Goal: Transaction & Acquisition: Book appointment/travel/reservation

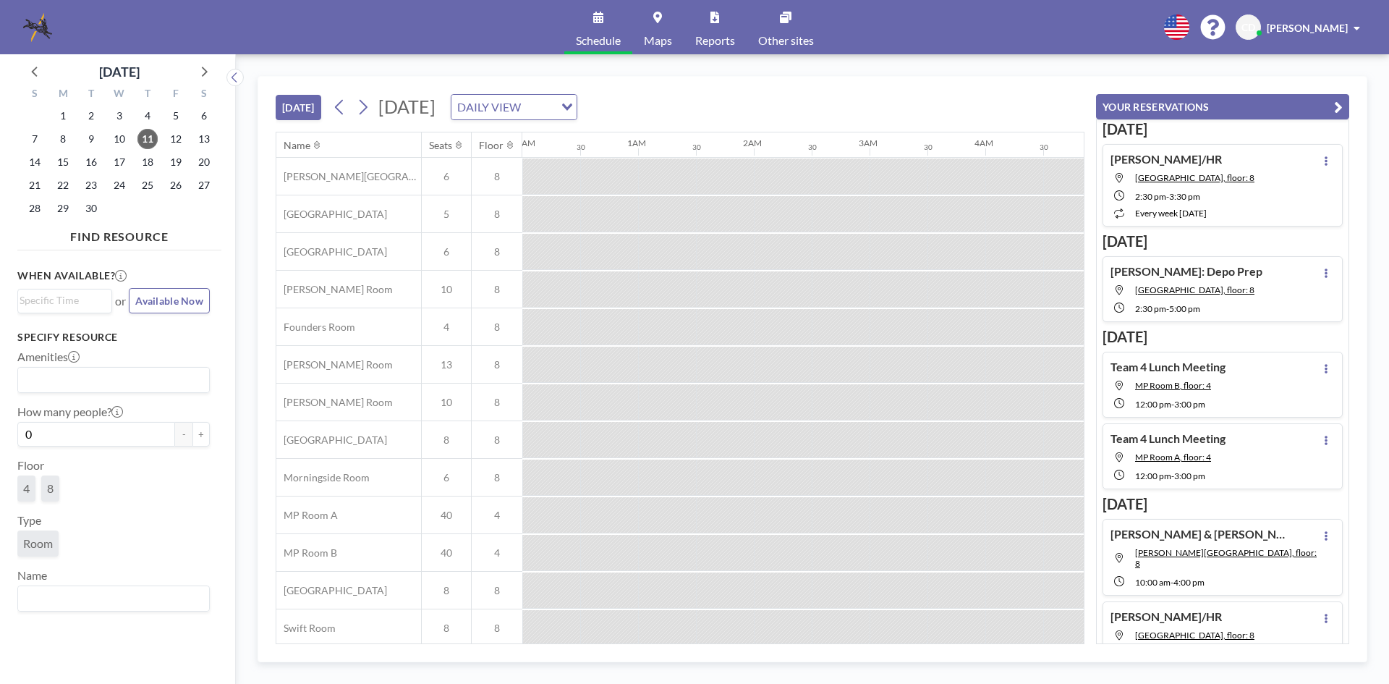
scroll to position [0, 926]
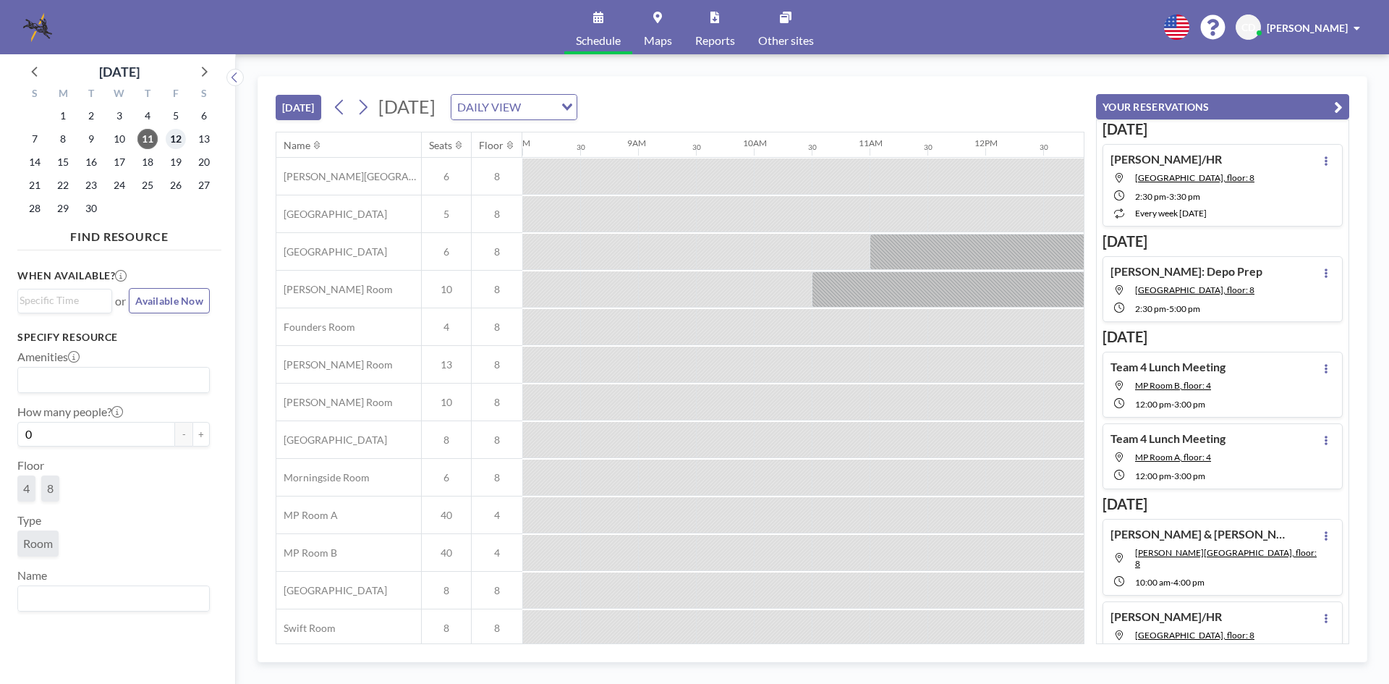
click at [169, 140] on span "12" at bounding box center [176, 139] width 20 height 20
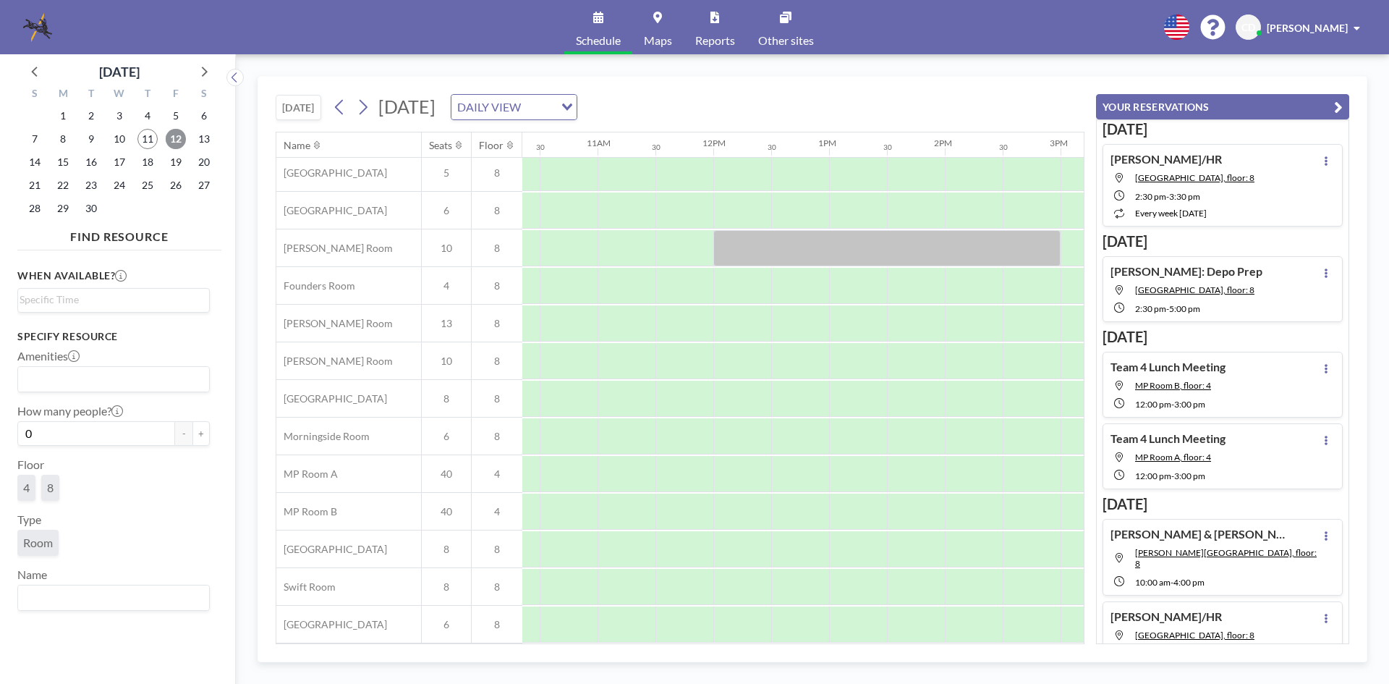
scroll to position [48, 1170]
click at [67, 161] on span "15" at bounding box center [63, 162] width 20 height 20
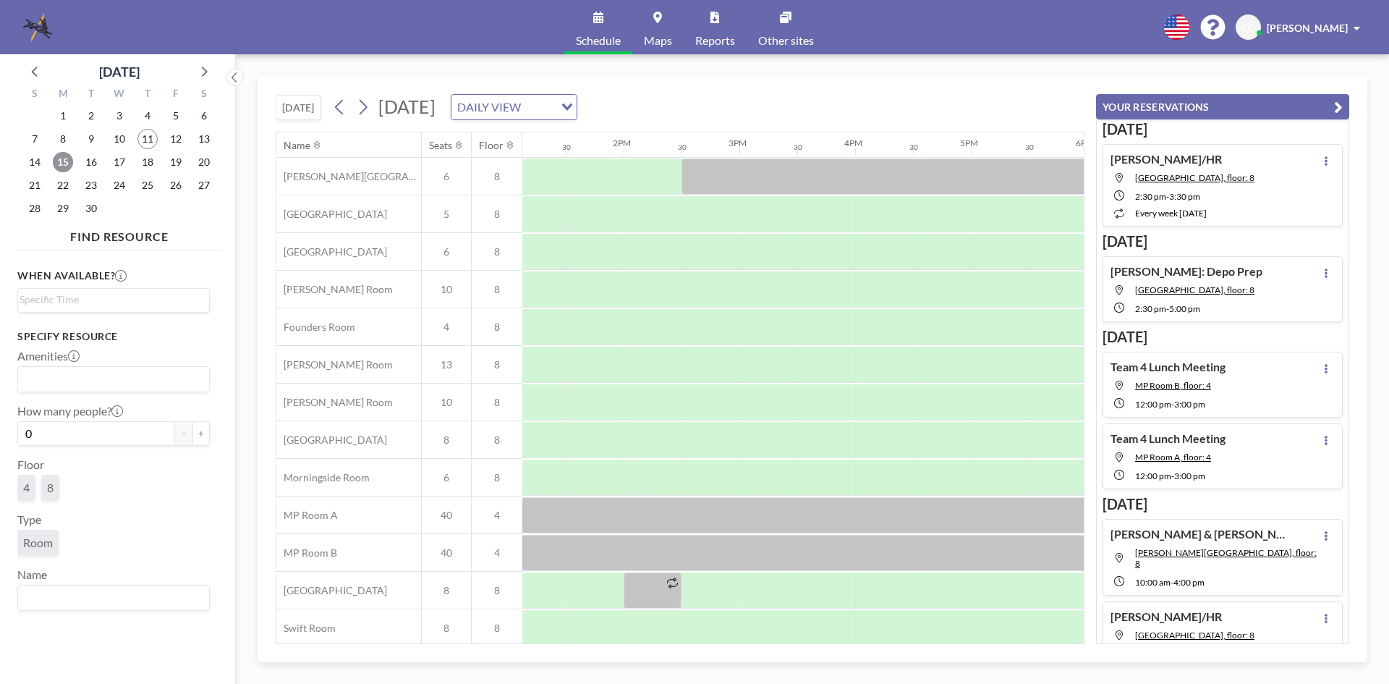
scroll to position [0, 1525]
click at [86, 161] on span "16" at bounding box center [91, 162] width 20 height 20
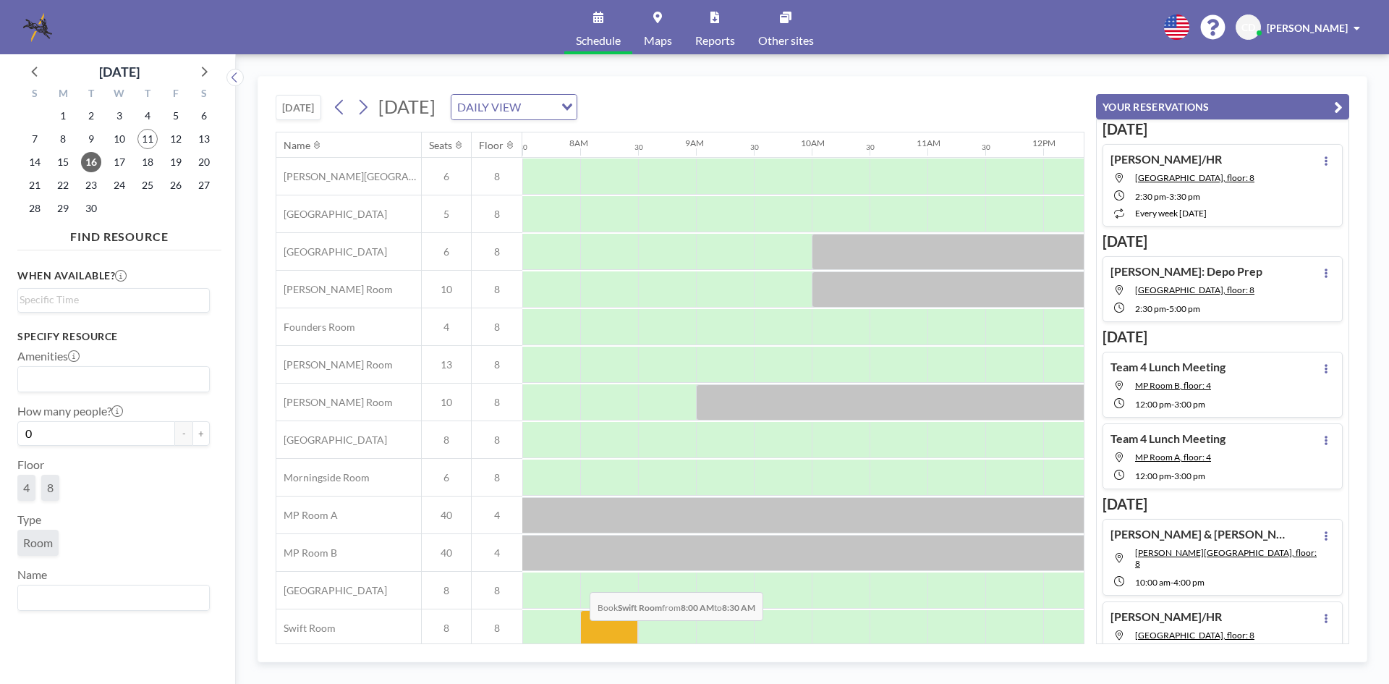
scroll to position [48, 868]
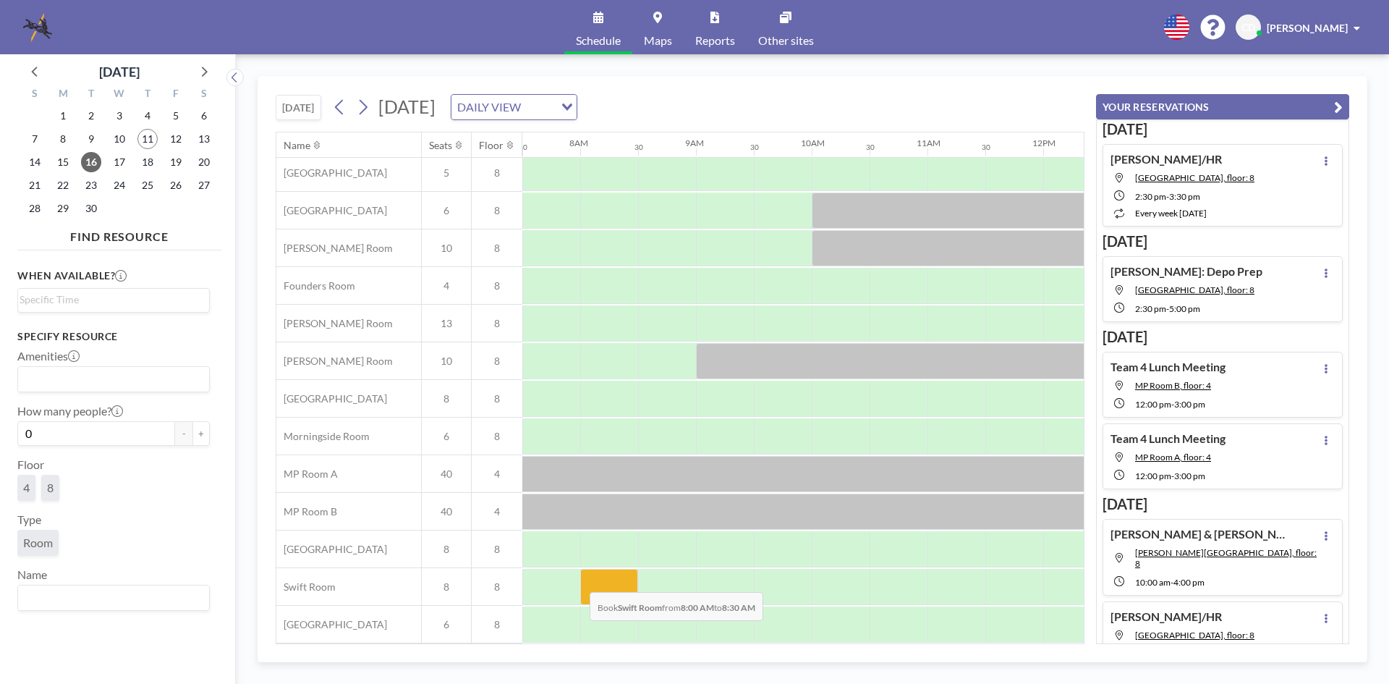
click at [575, 631] on div "[PERSON_NAME][GEOGRAPHIC_DATA] [GEOGRAPHIC_DATA] [GEOGRAPHIC_DATA] 6 8 [PERSON_…" at bounding box center [920, 379] width 3024 height 527
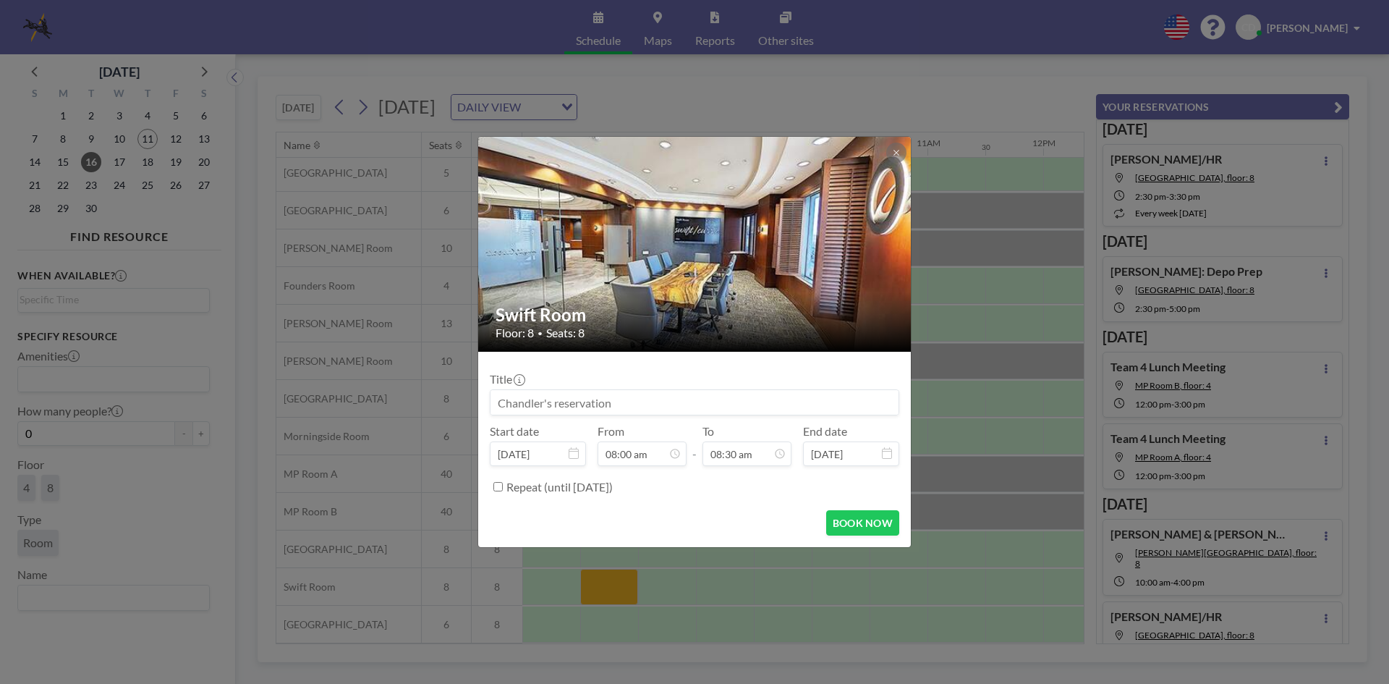
click at [925, 310] on div "Swift Room Floor: 8 • Seats: 8 Title Start date [DATE] From 08:00 am - To 08:30…" at bounding box center [694, 342] width 1389 height 684
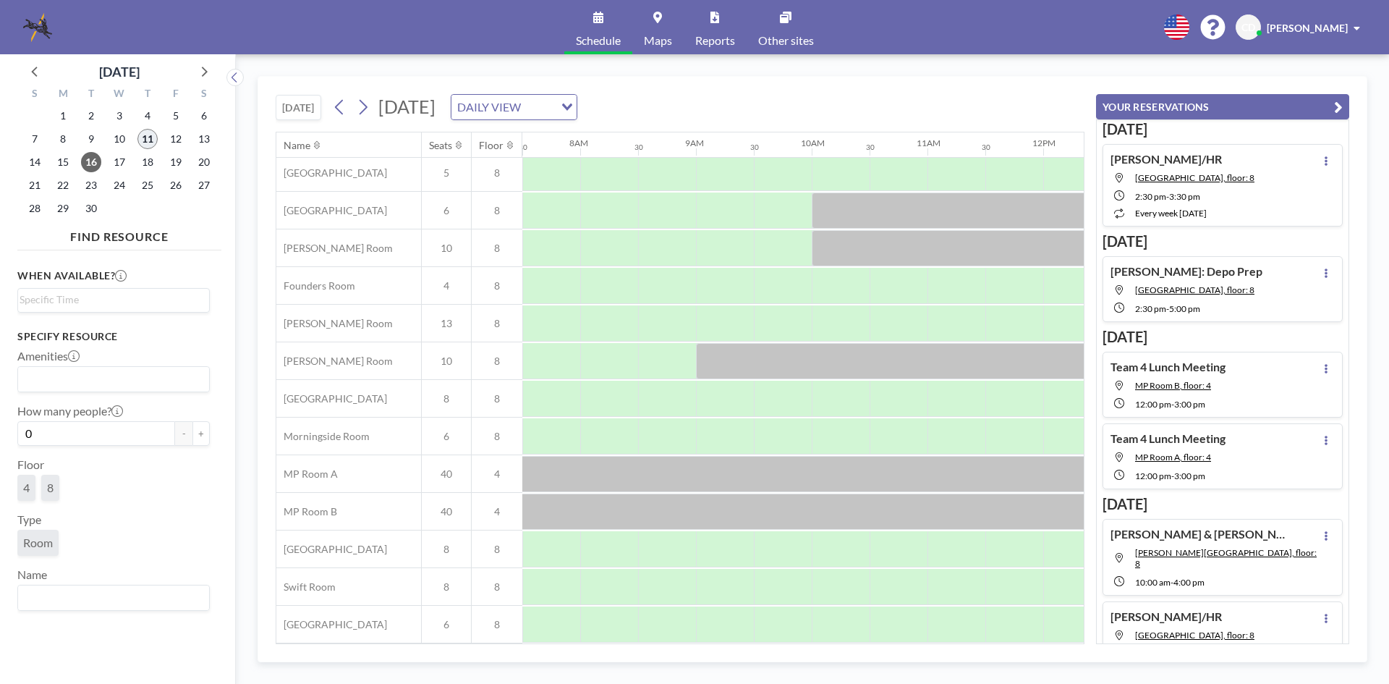
click at [141, 140] on span "11" at bounding box center [147, 139] width 20 height 20
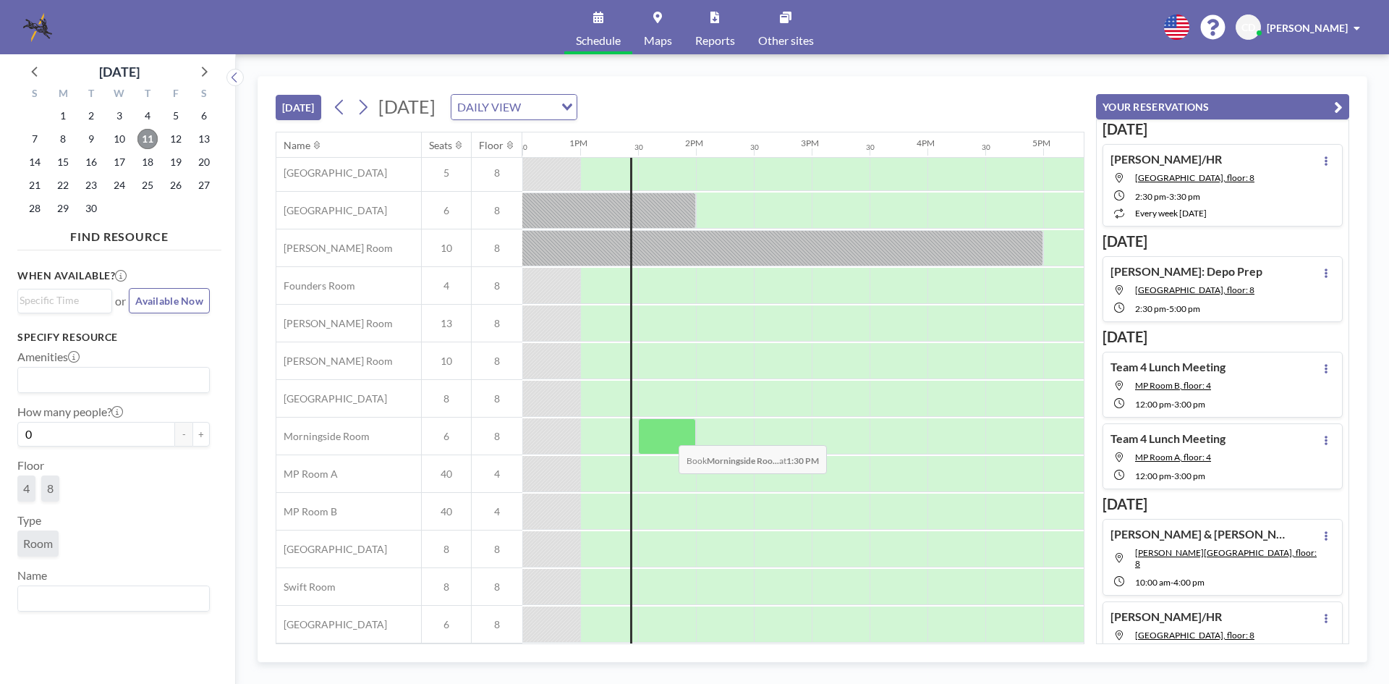
scroll to position [0, 1447]
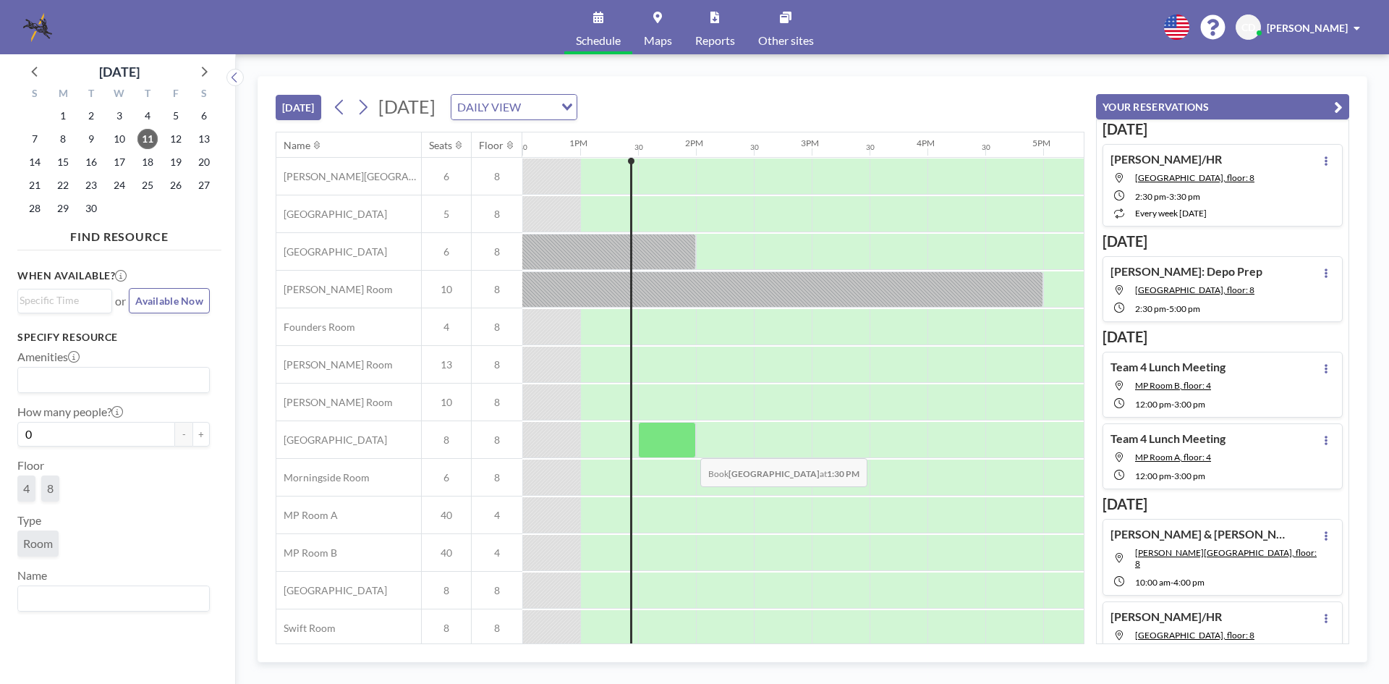
click at [689, 447] on div at bounding box center [667, 440] width 58 height 36
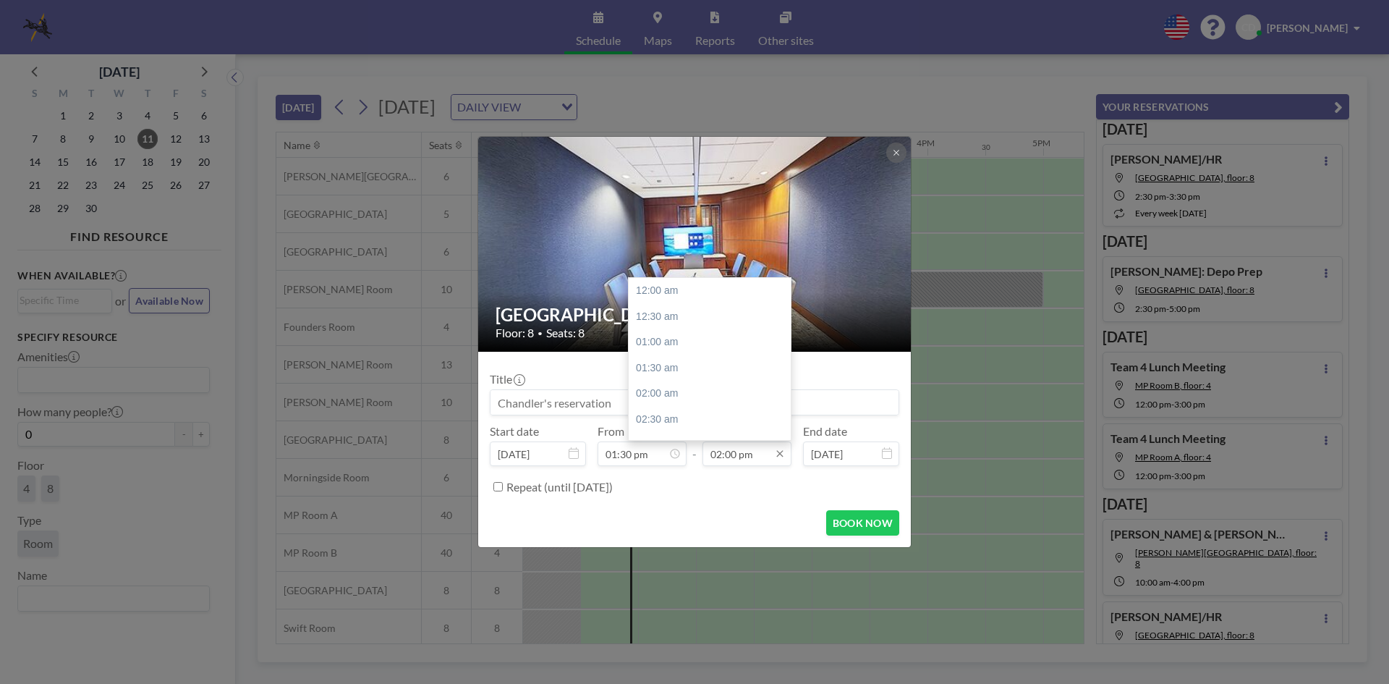
scroll to position [721, 0]
click at [721, 309] on div "02:30 pm" at bounding box center [713, 316] width 169 height 26
type input "02:30 pm"
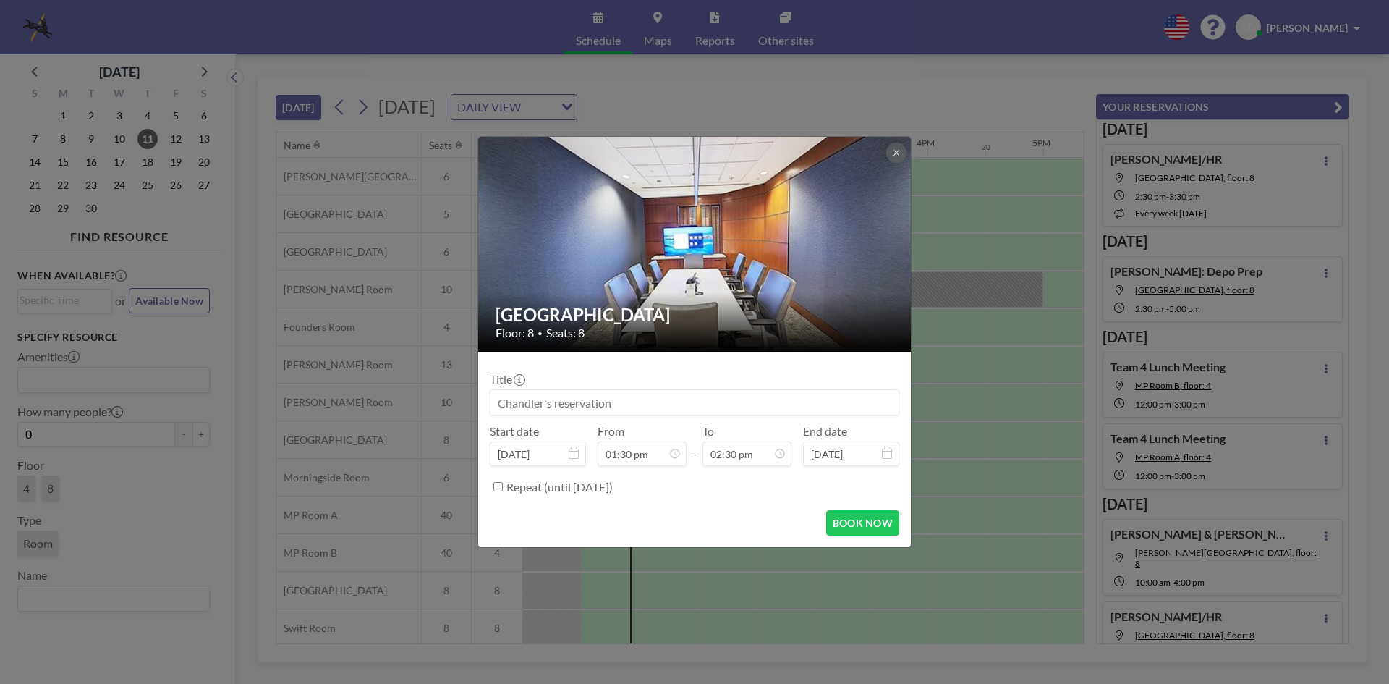
click at [679, 407] on input at bounding box center [695, 402] width 408 height 25
type input "[PERSON_NAME]/[PERSON_NAME]"
click at [856, 512] on button "BOOK NOW" at bounding box center [862, 522] width 73 height 25
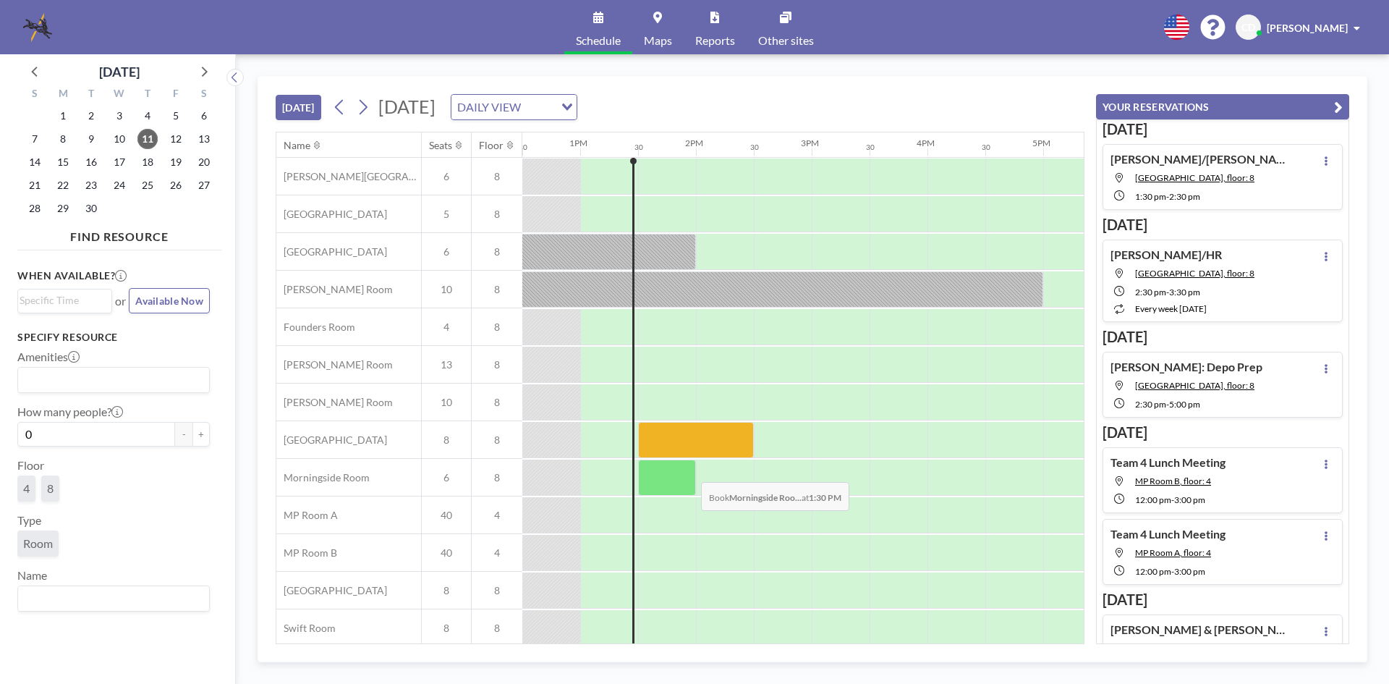
click at [674, 471] on div at bounding box center [667, 477] width 58 height 36
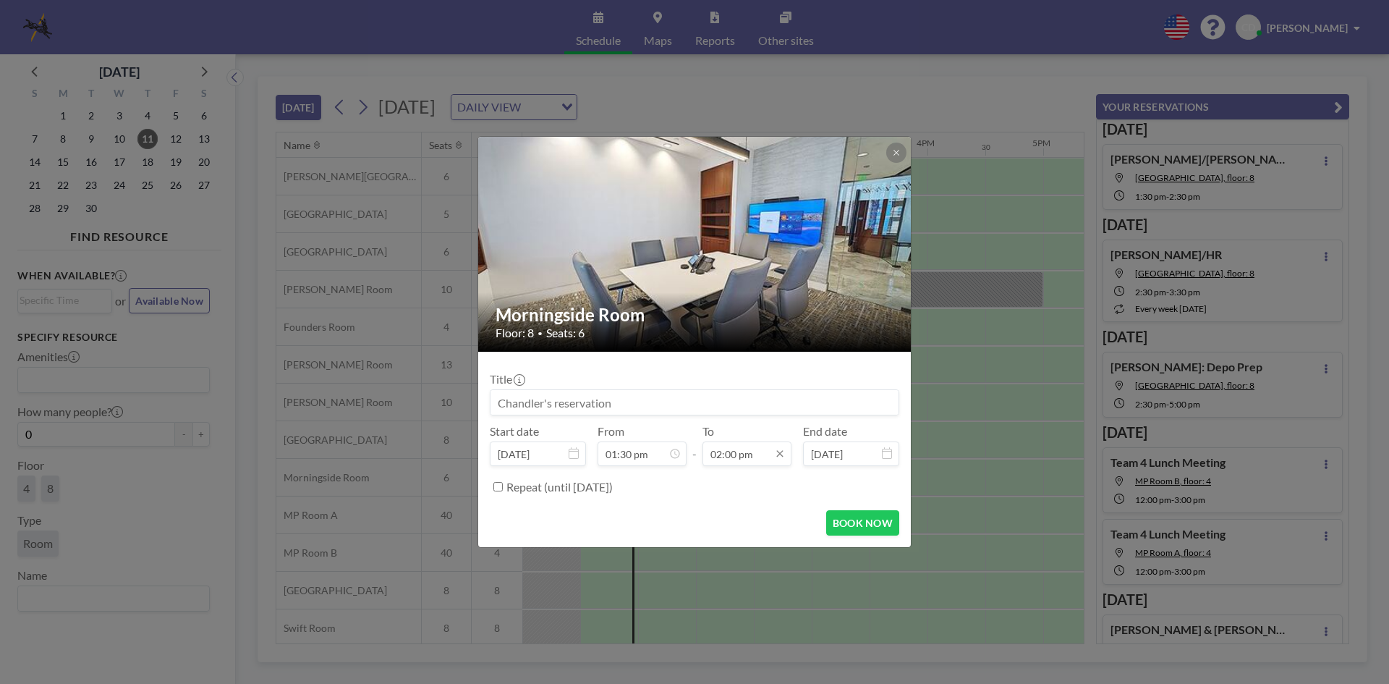
scroll to position [721, 0]
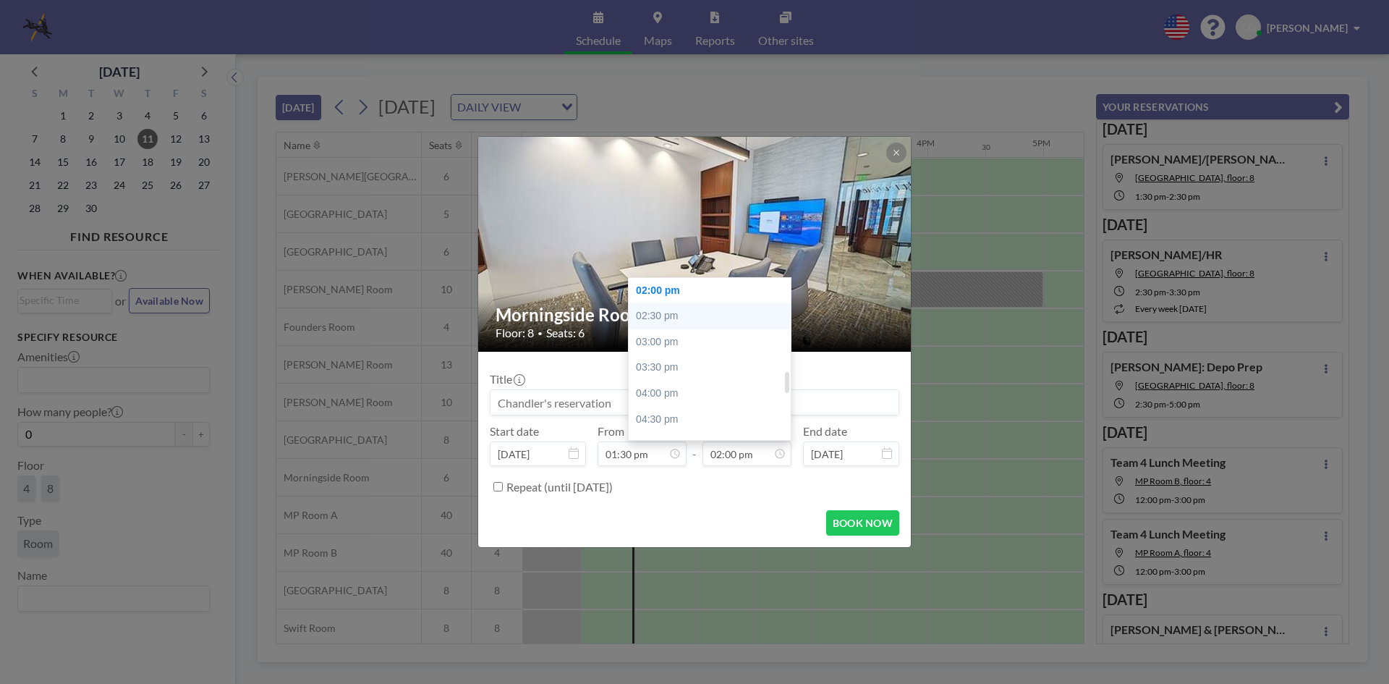
click at [694, 323] on div "02:30 pm" at bounding box center [713, 316] width 169 height 26
type input "02:30 pm"
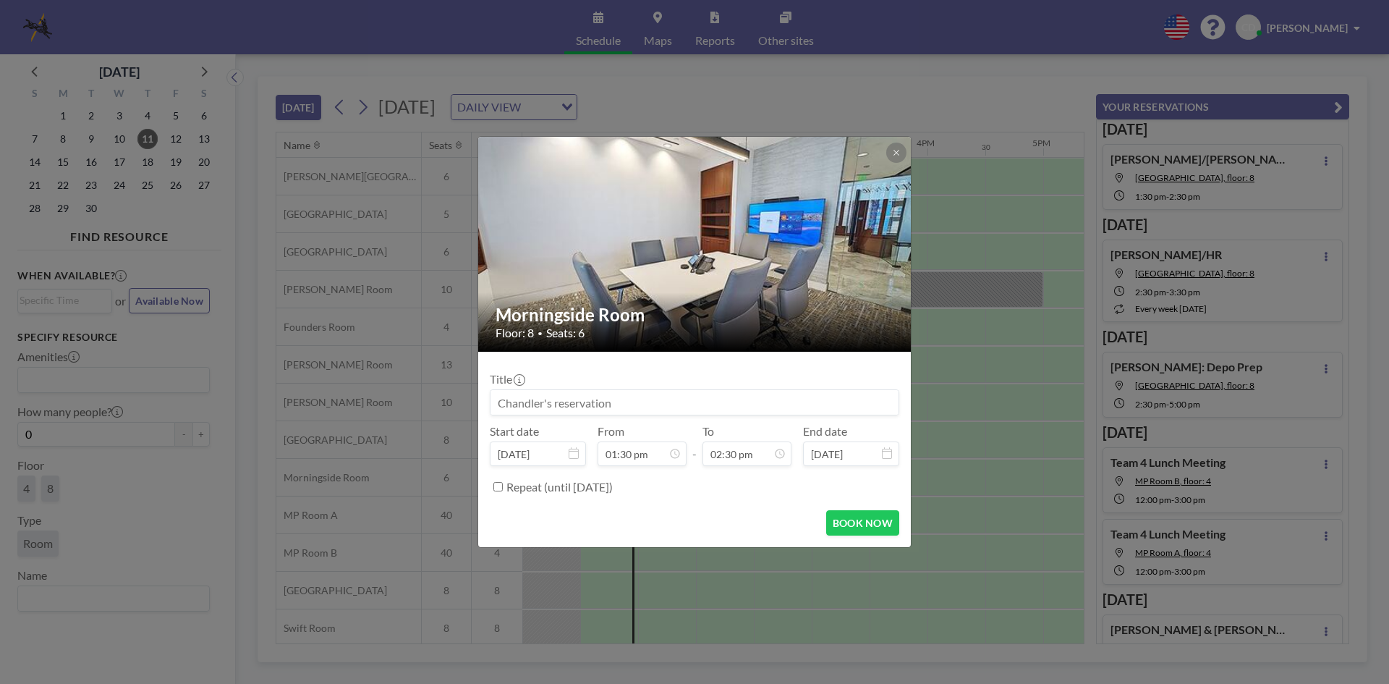
click at [675, 402] on input at bounding box center [695, 402] width 408 height 25
type input "[PERSON_NAME]"
click at [856, 517] on button "BOOK NOW" at bounding box center [862, 522] width 73 height 25
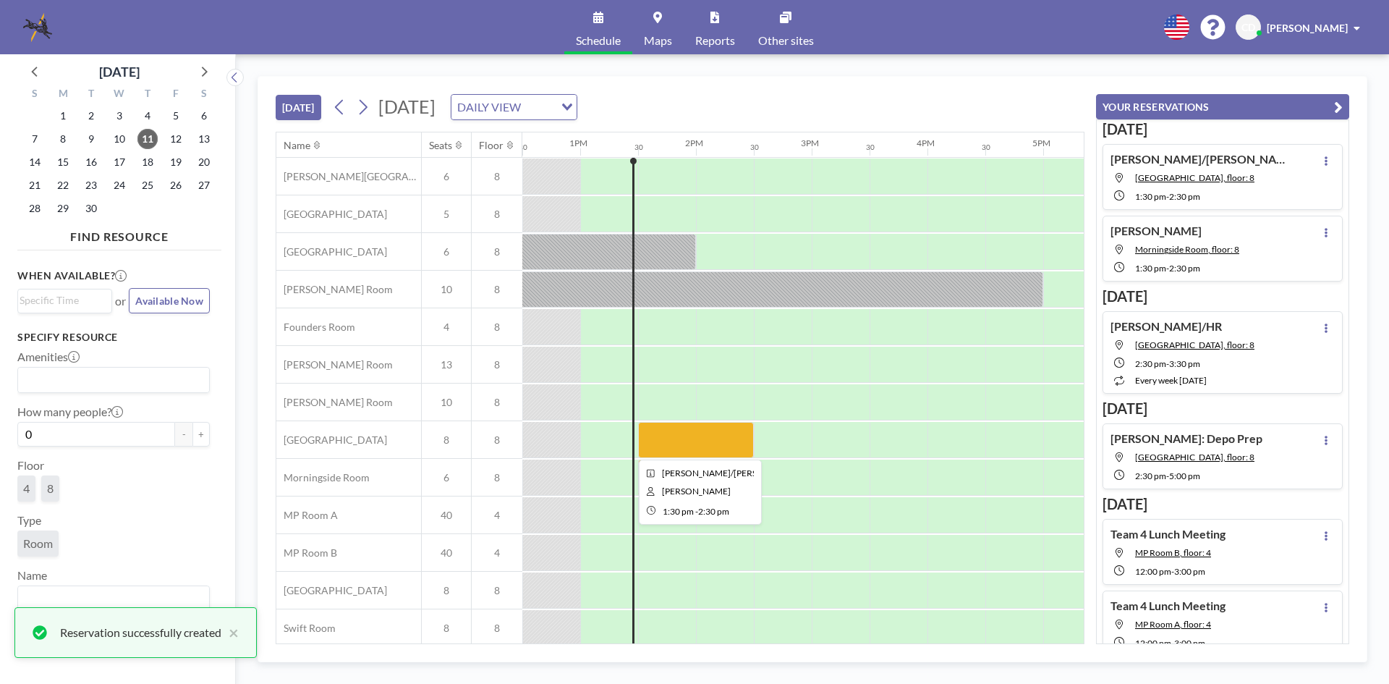
click at [718, 436] on div at bounding box center [696, 440] width 116 height 36
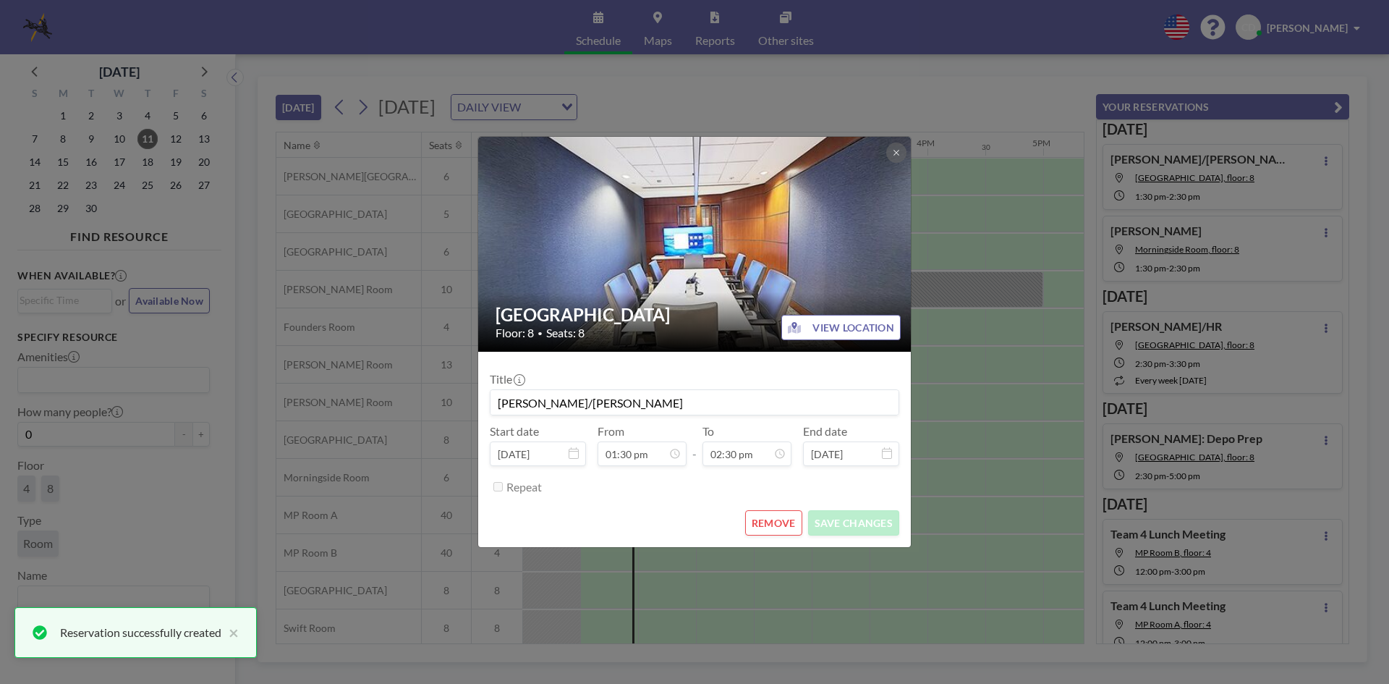
scroll to position [747, 0]
click at [789, 532] on button "REMOVE" at bounding box center [773, 522] width 57 height 25
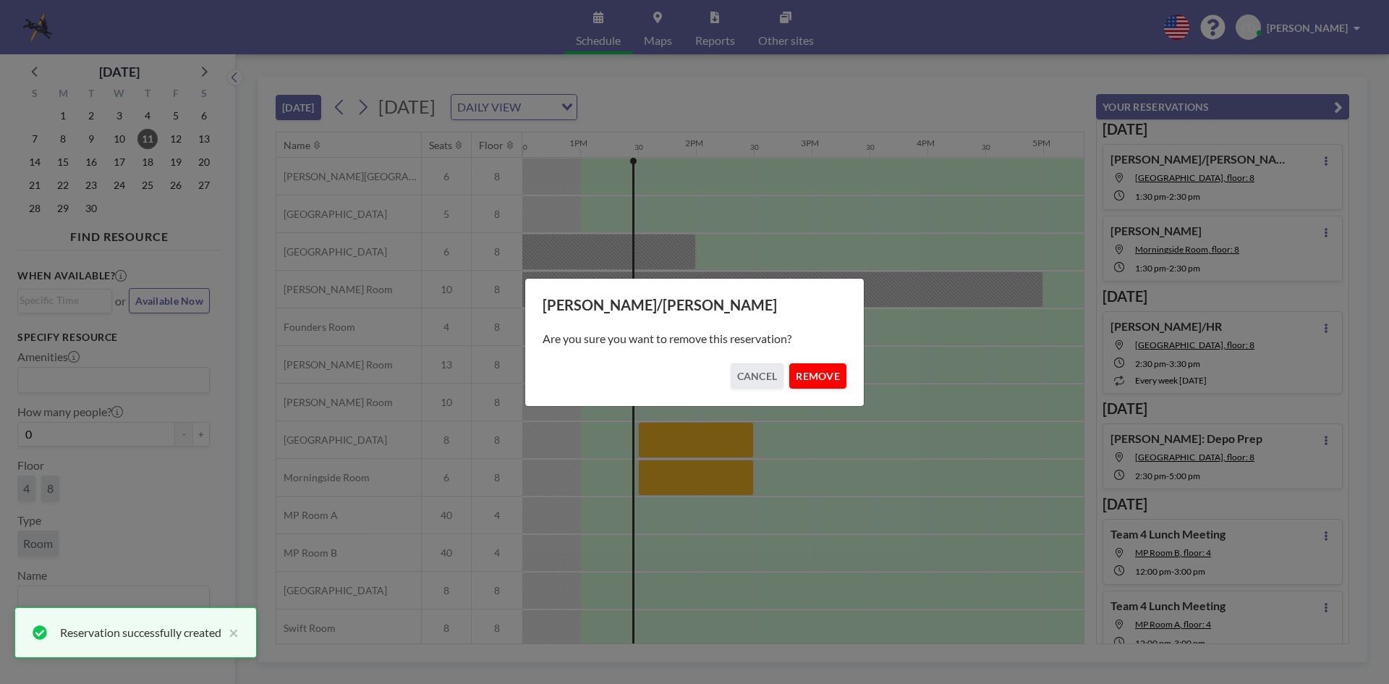
click at [806, 370] on button "REMOVE" at bounding box center [817, 375] width 57 height 25
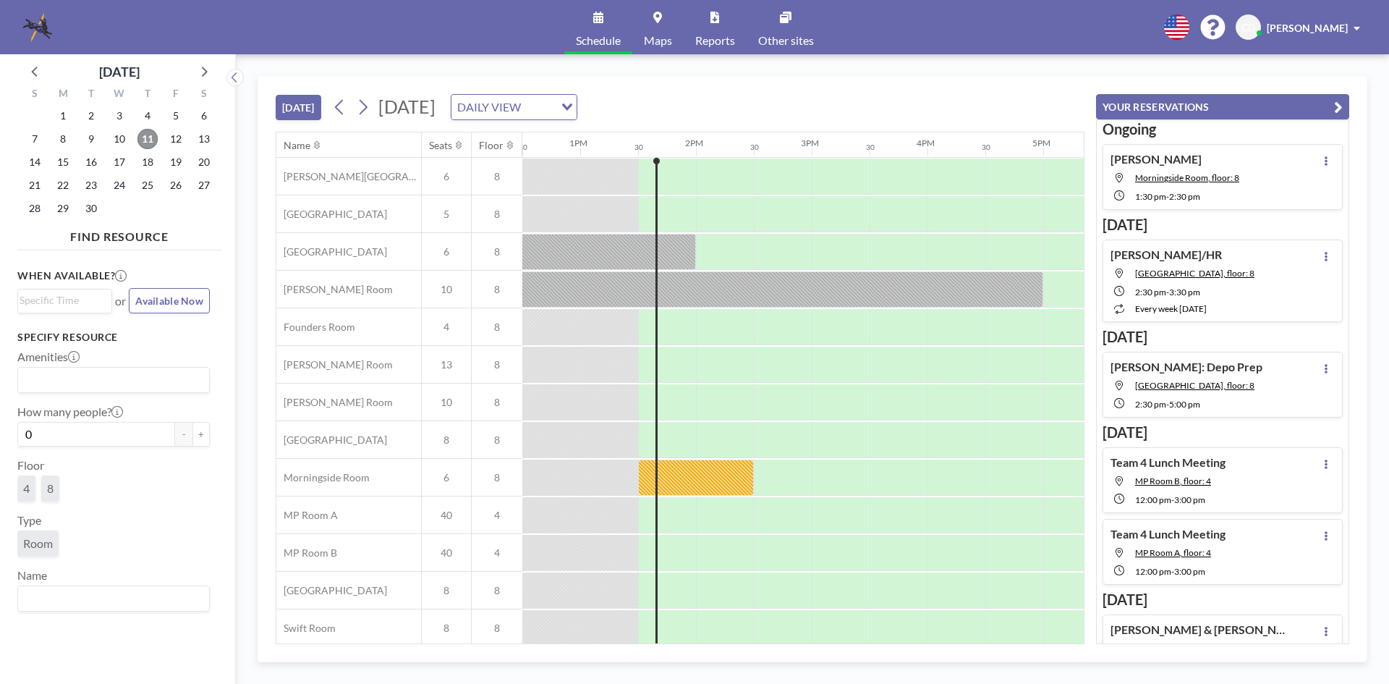
click at [145, 129] on span "11" at bounding box center [147, 139] width 20 height 20
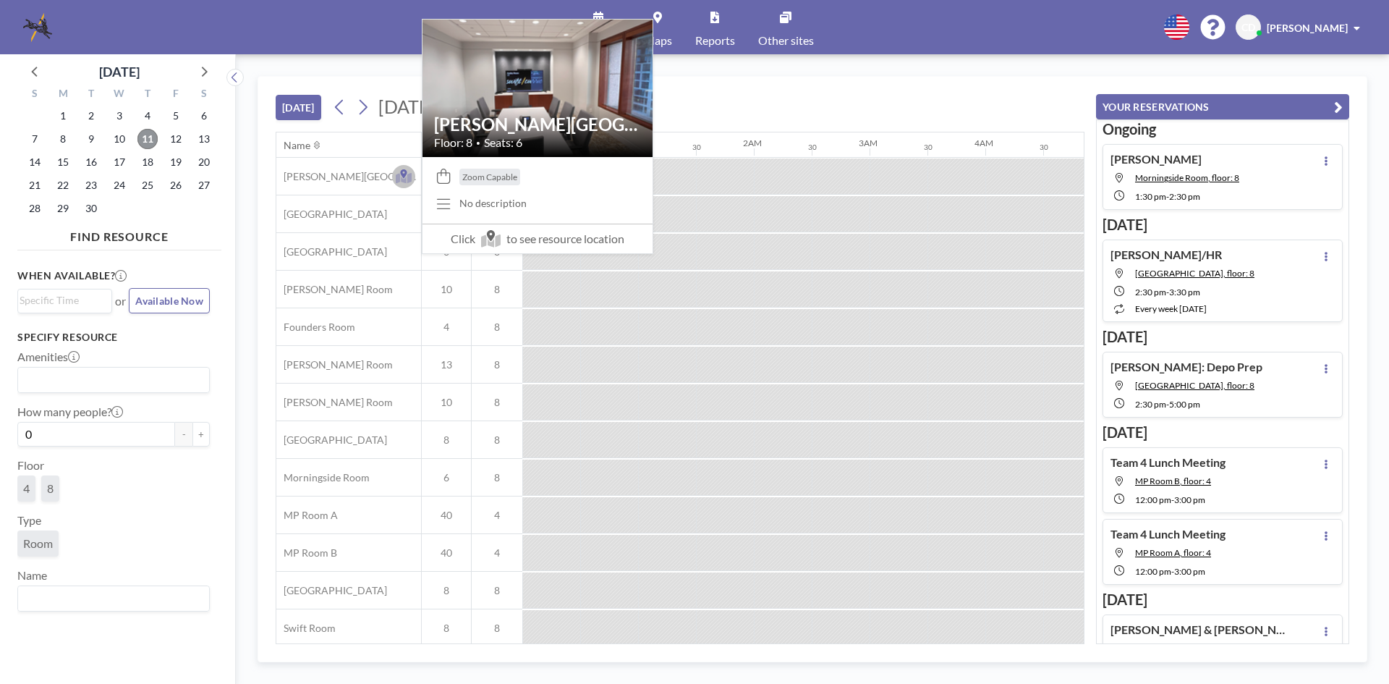
scroll to position [0, 1505]
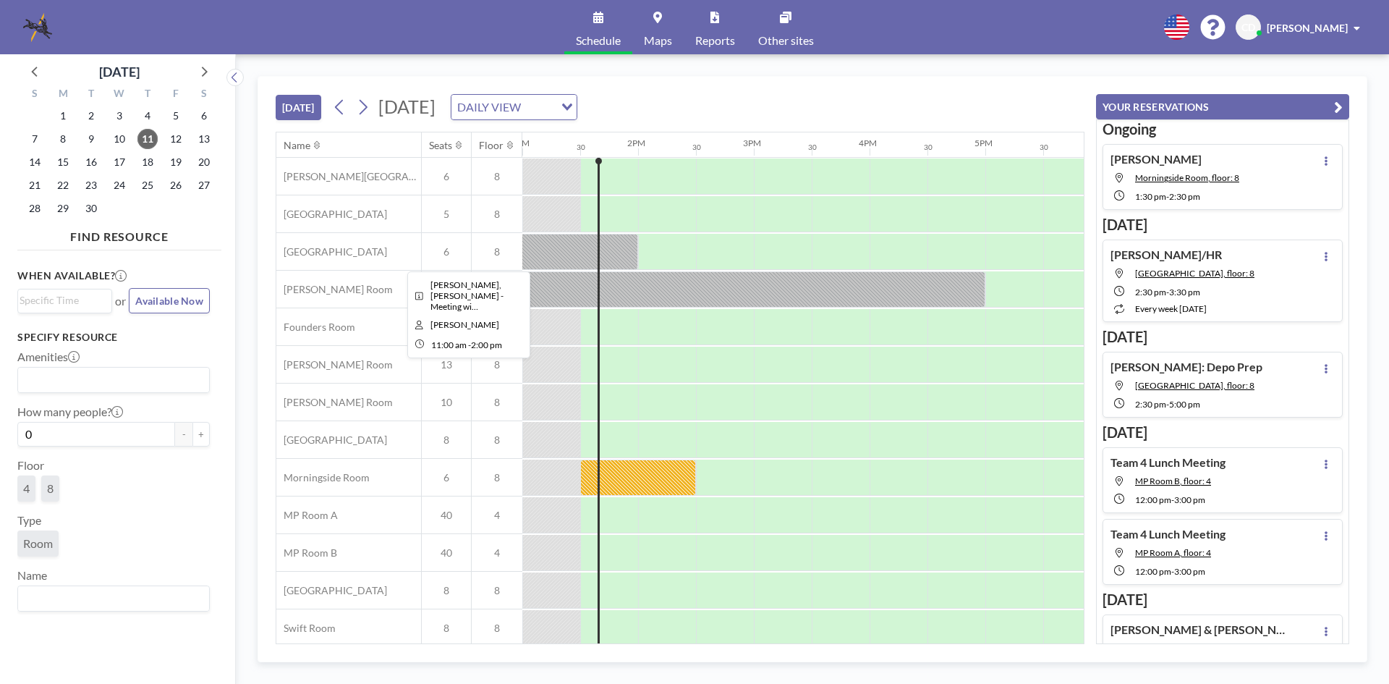
click at [601, 251] on div at bounding box center [464, 252] width 347 height 36
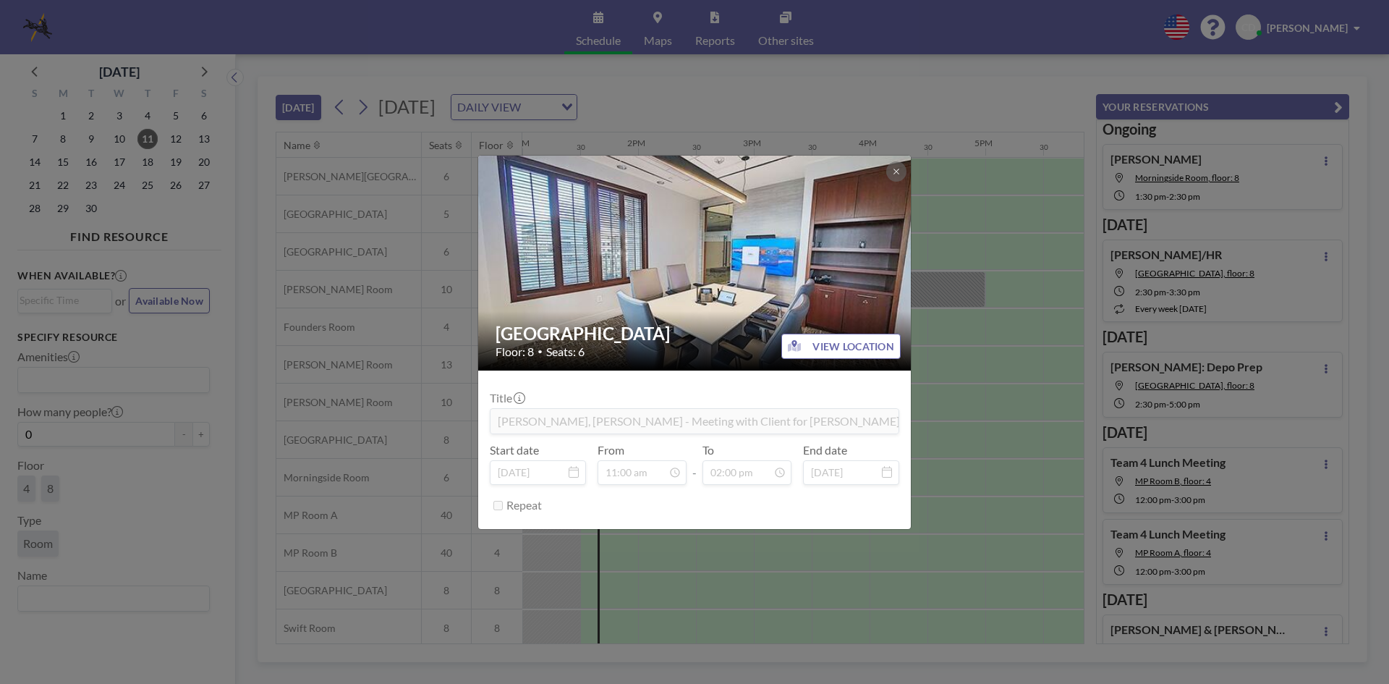
click at [951, 287] on div "Buckhead Room Floor: 8 • Seats: 6 VIEW LOCATION Title [GEOGRAPHIC_DATA][PERSON_…" at bounding box center [694, 342] width 1389 height 684
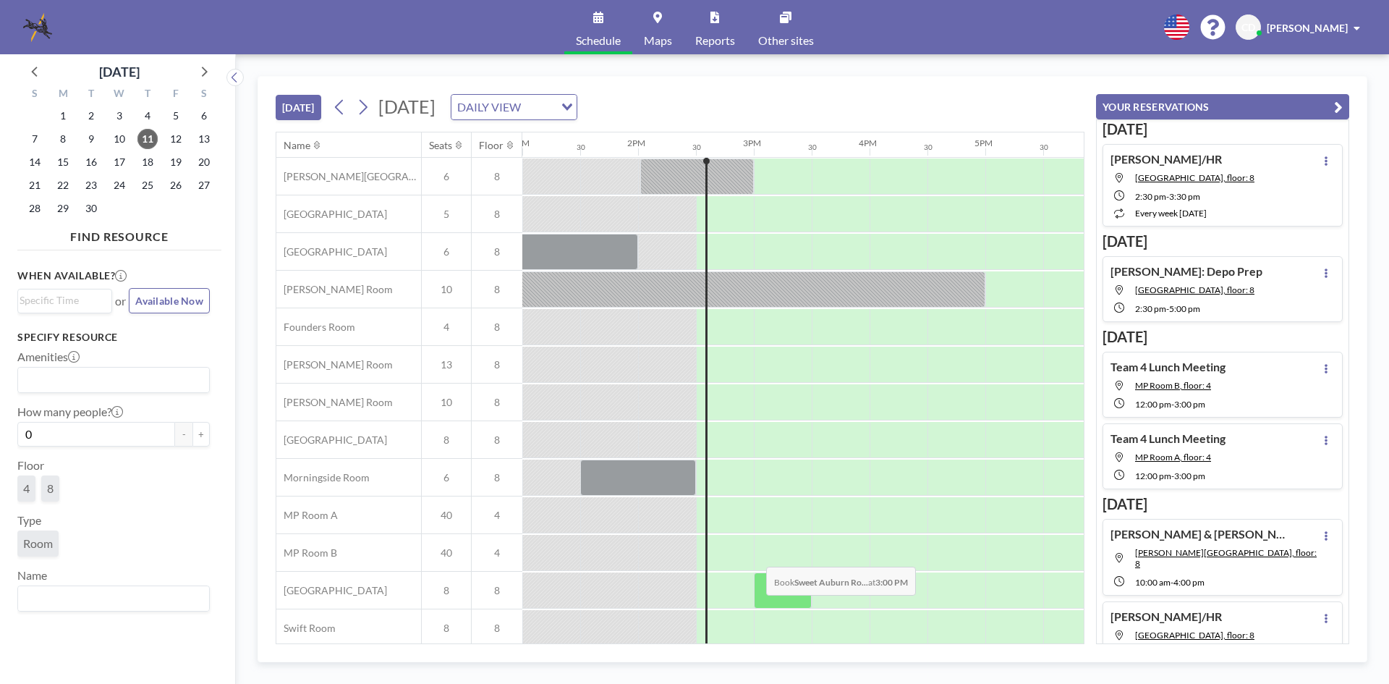
scroll to position [48, 1505]
